Goal: Check status: Check status

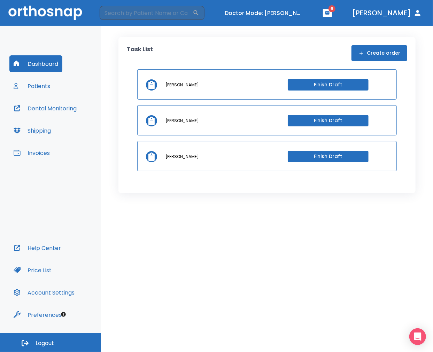
click at [50, 87] on button "Patients" at bounding box center [31, 86] width 45 height 17
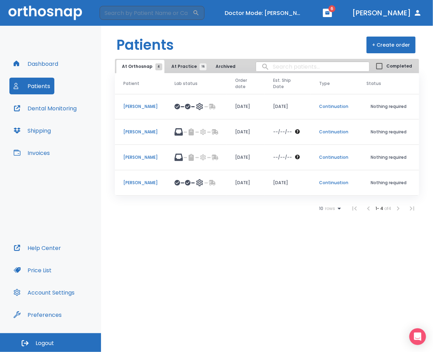
click at [136, 182] on p "[PERSON_NAME]" at bounding box center [140, 183] width 34 height 6
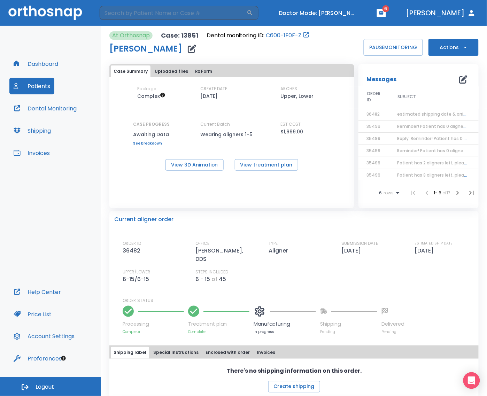
click at [47, 208] on div "Dashboard Patients Dental Monitoring Shipping Invoices" at bounding box center [50, 169] width 82 height 228
click at [360, 16] on button "Turn off Doctor mode" at bounding box center [318, 12] width 84 height 11
